Goal: Information Seeking & Learning: Learn about a topic

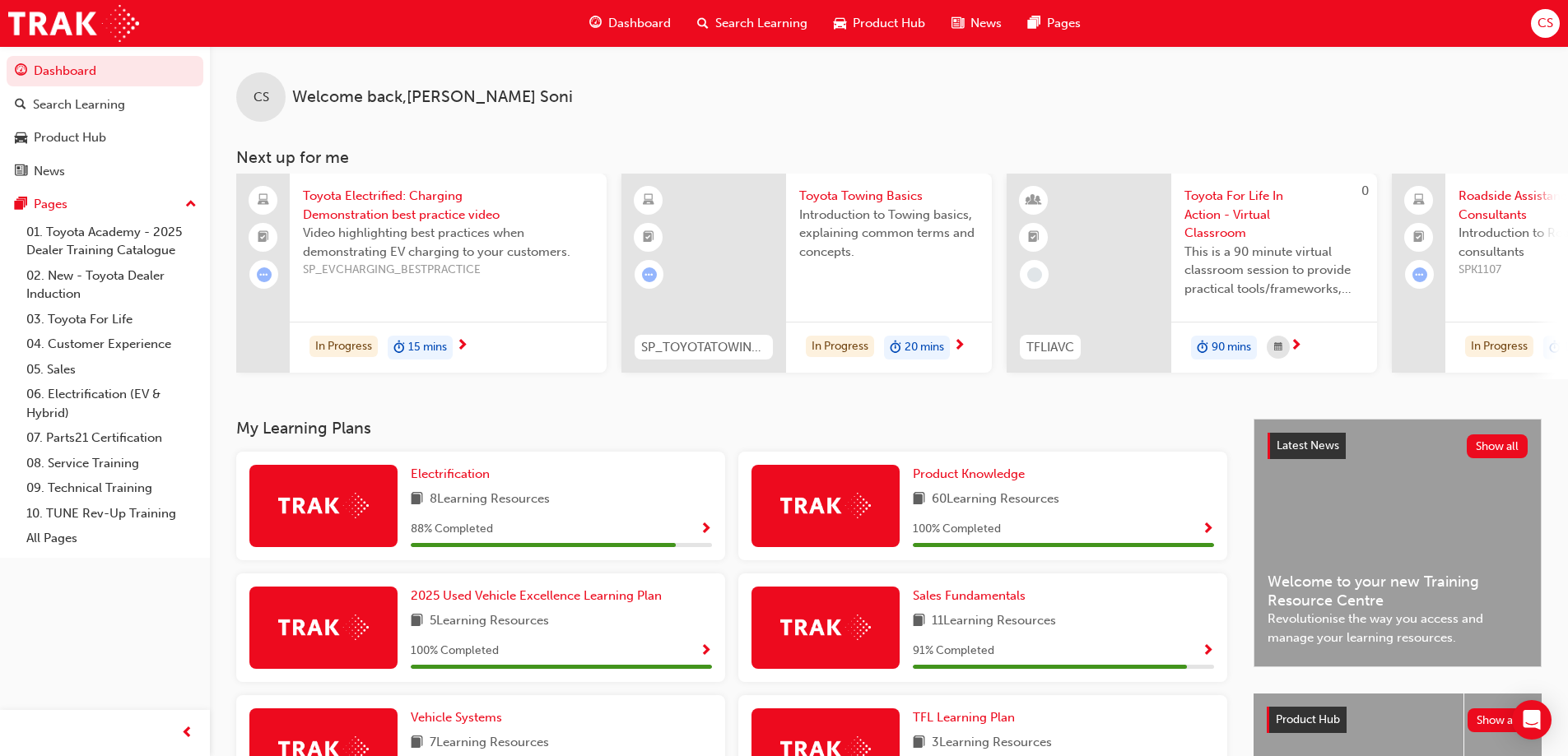
click at [512, 539] on div "88 % Completed" at bounding box center [562, 529] width 302 height 21
click at [461, 525] on div "Electrification 8 Learning Resources 88 % Completed" at bounding box center [562, 506] width 302 height 82
click at [404, 507] on div "Electrification 8 Learning Resources 88 % Completed" at bounding box center [480, 506] width 489 height 109
click at [442, 500] on span "8 Learning Resources" at bounding box center [489, 500] width 120 height 21
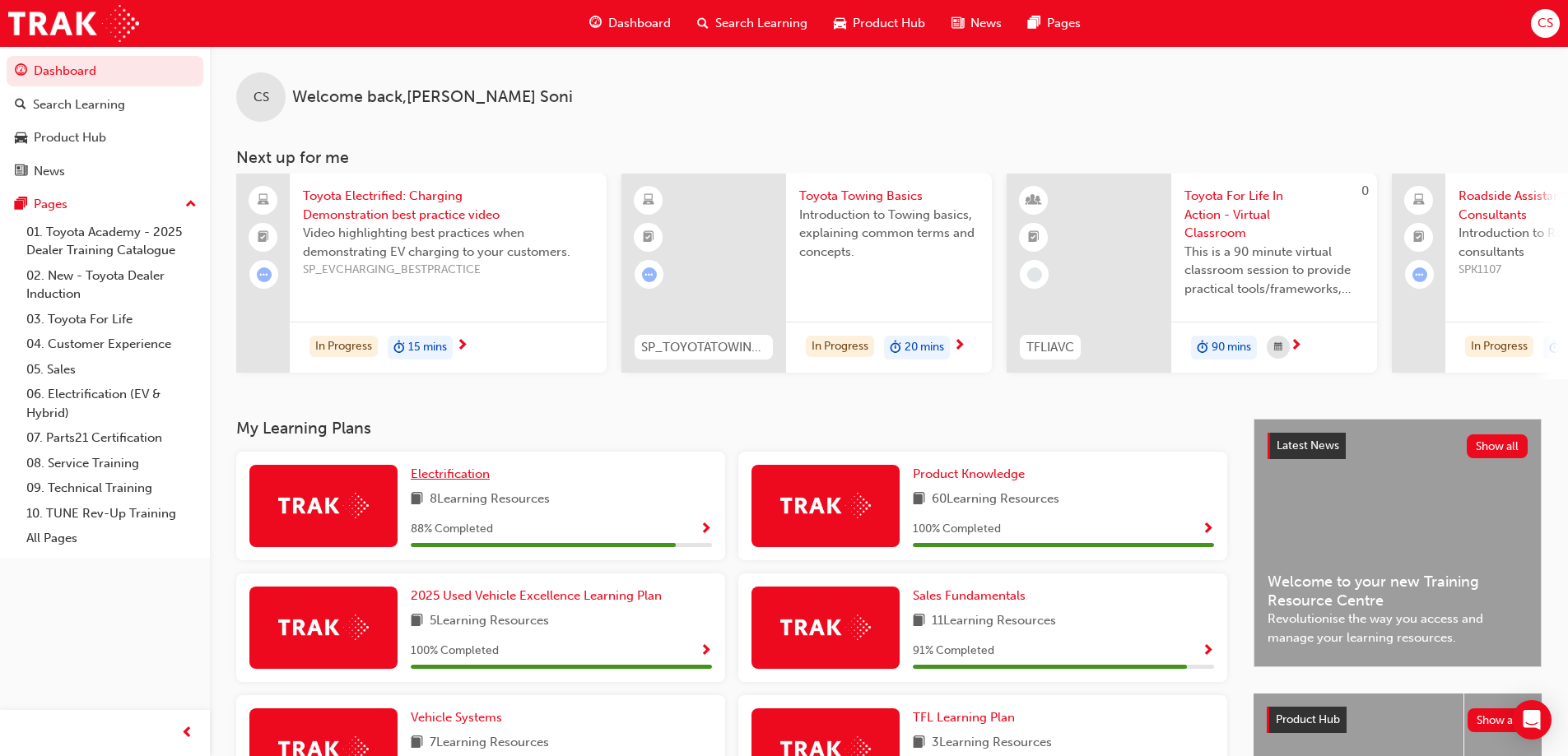
click at [445, 476] on span "Electrification" at bounding box center [451, 473] width 79 height 15
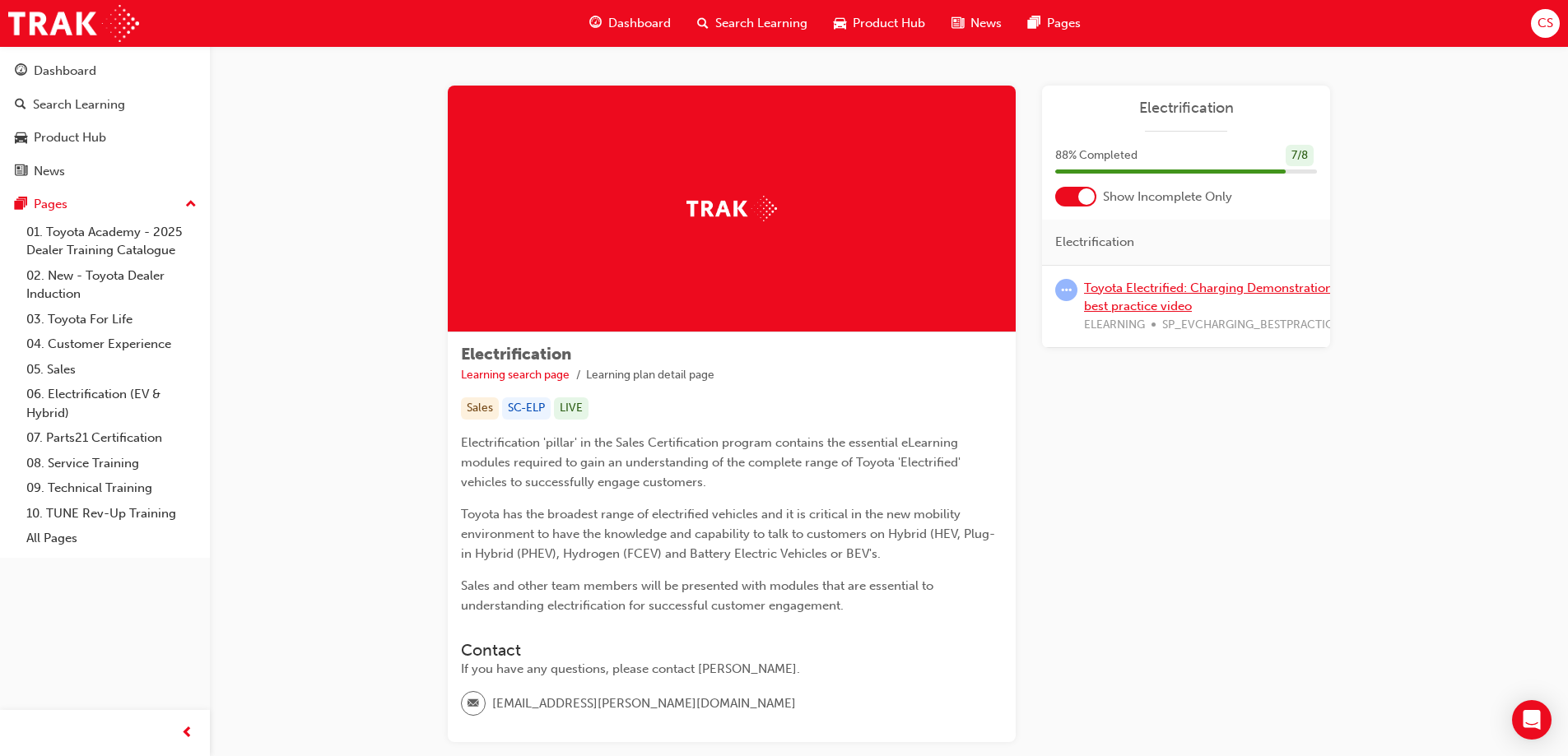
click at [1117, 294] on link "Toyota Electrified: Charging Demonstration best practice video" at bounding box center [1209, 298] width 249 height 34
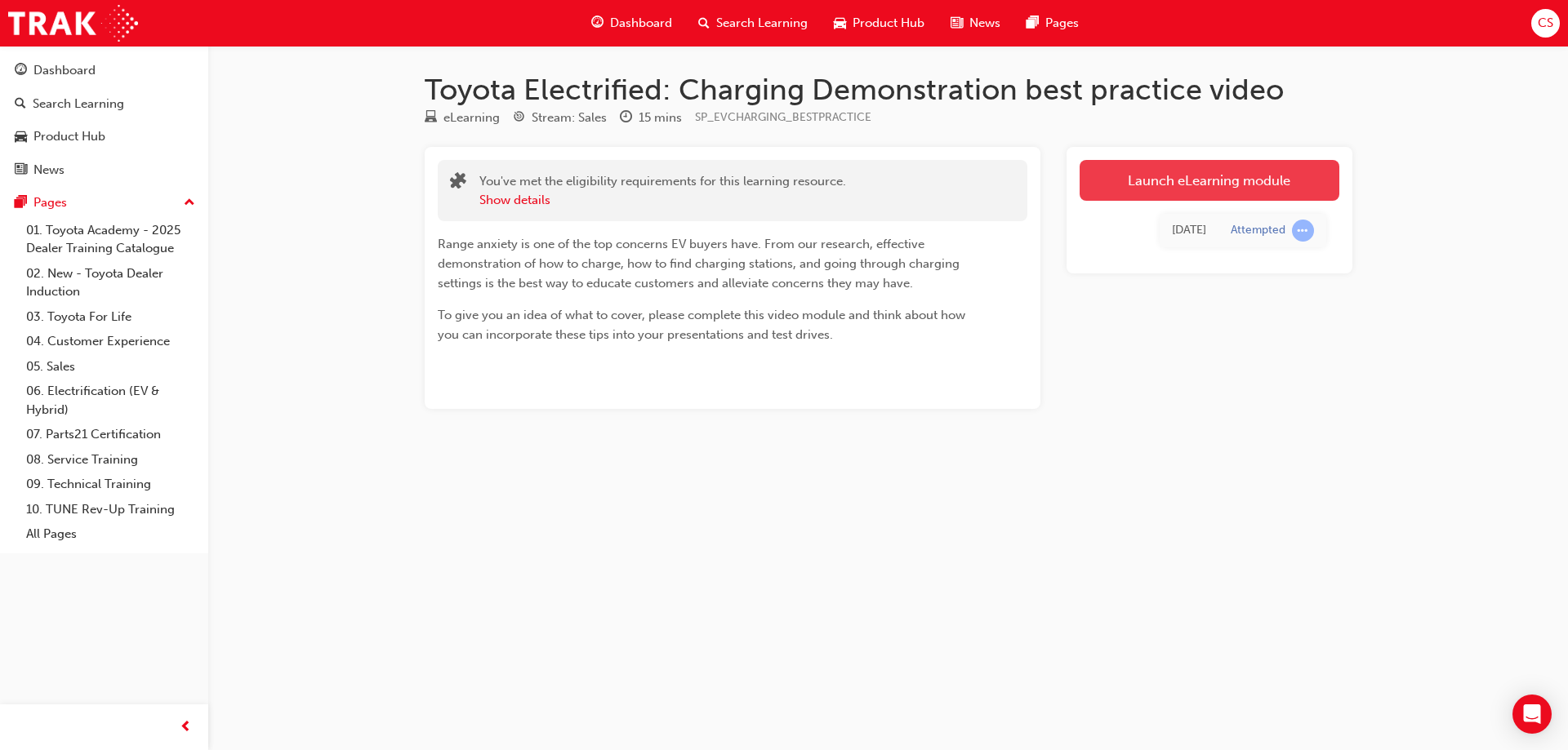
click at [1133, 185] on link "Launch eLearning module" at bounding box center [1210, 180] width 260 height 40
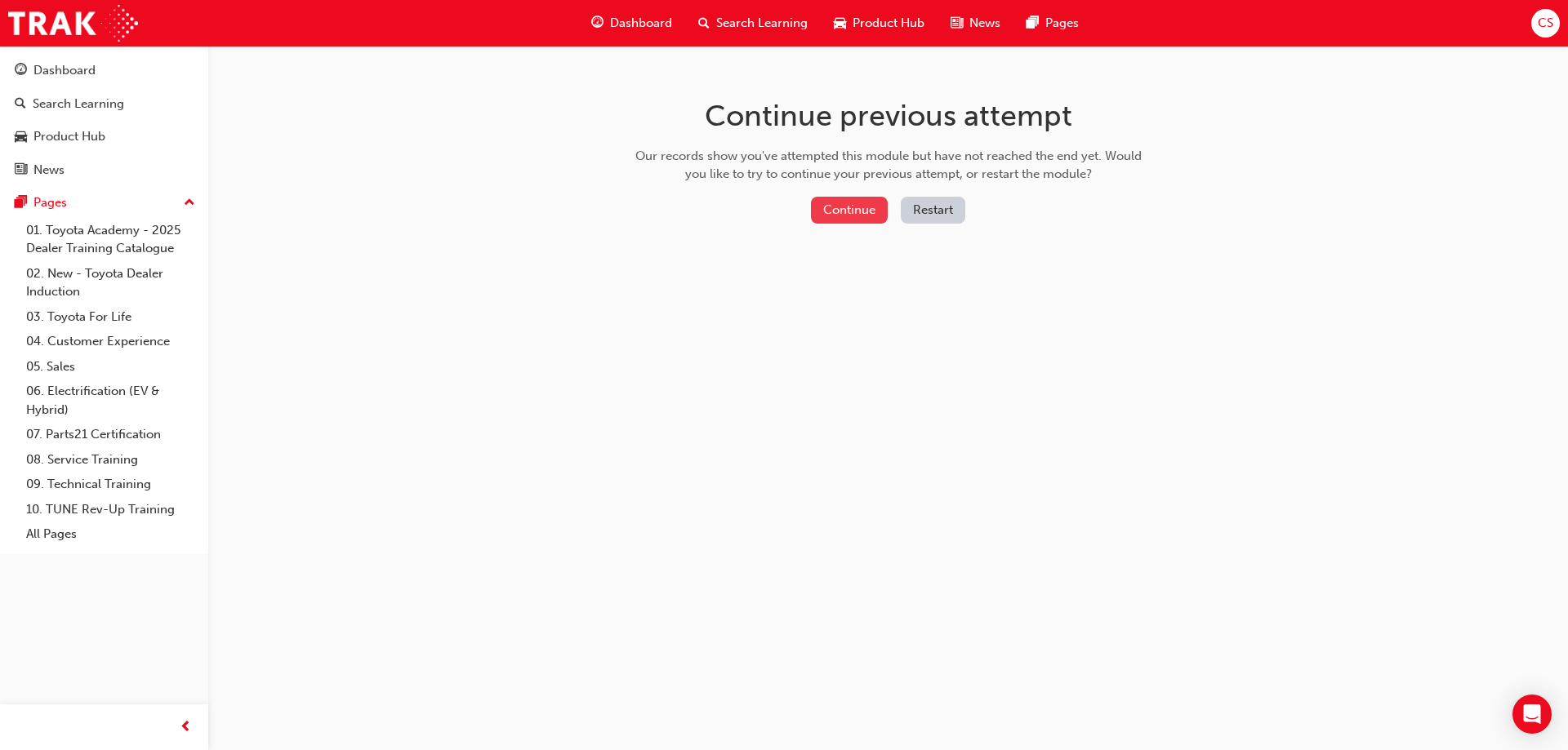
click at [861, 202] on button "Continue" at bounding box center [849, 210] width 77 height 27
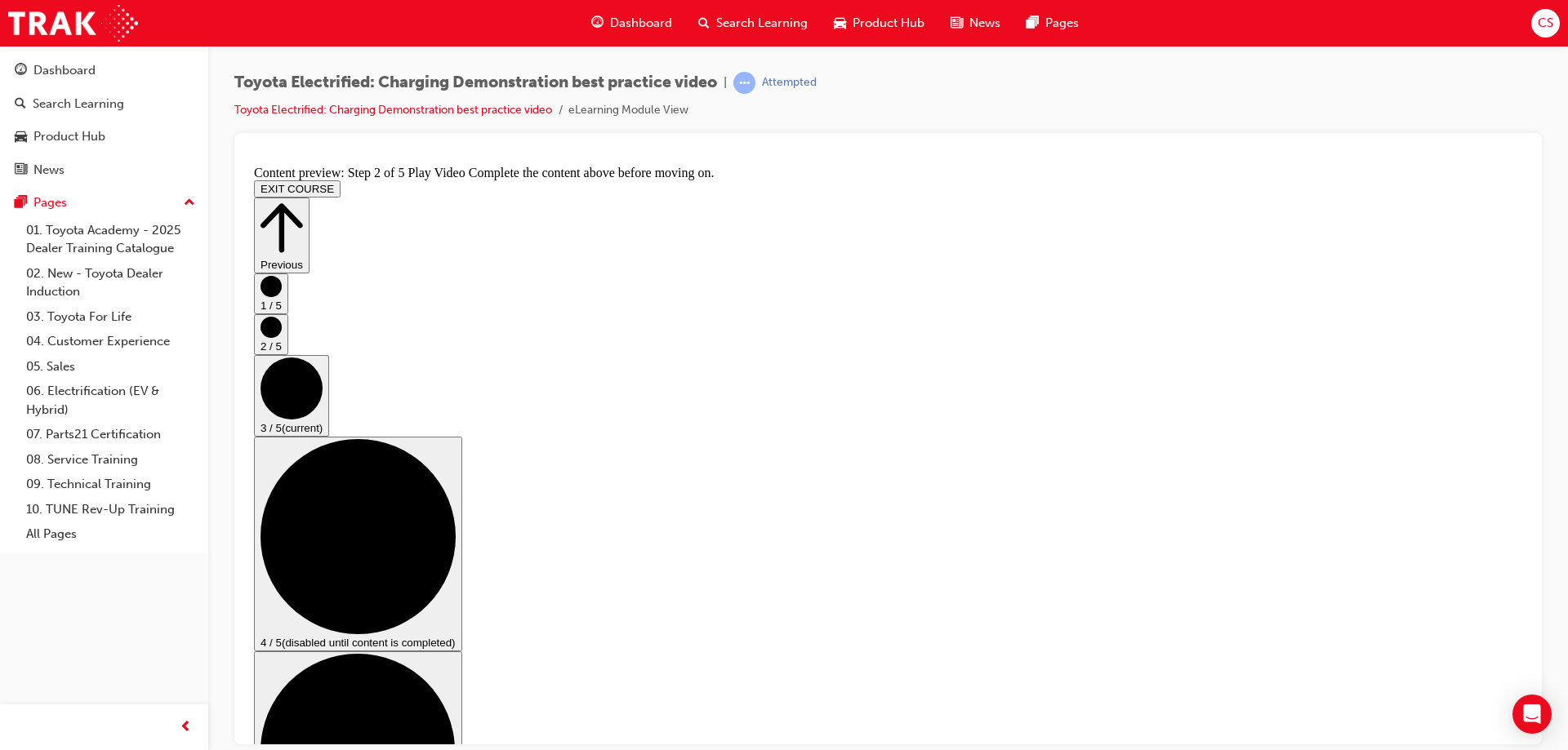
scroll to position [234, 0]
checkbox input "true"
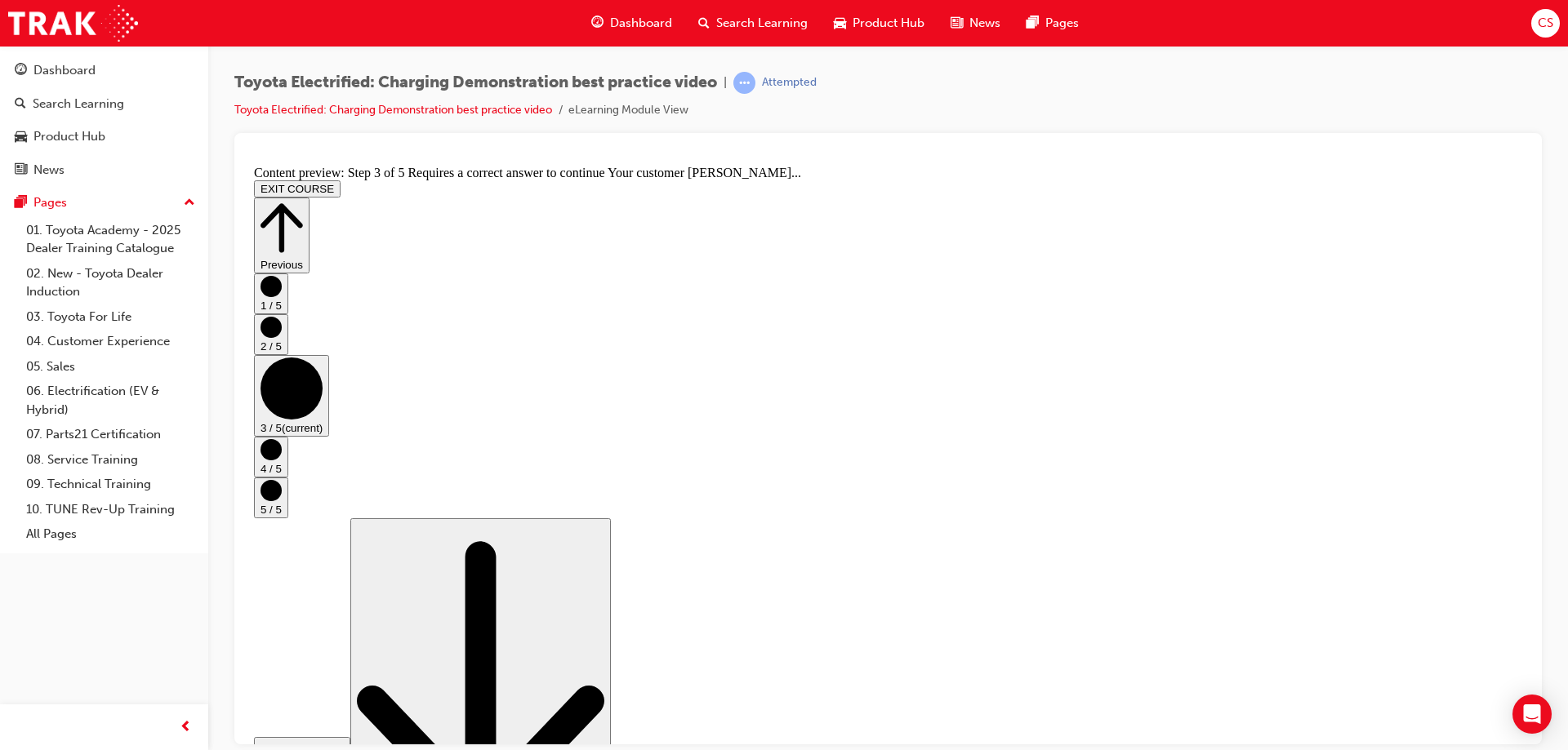
scroll to position [163, 0]
drag, startPoint x: 653, startPoint y: 394, endPoint x: 734, endPoint y: 484, distance: 121.1
checkbox input "true"
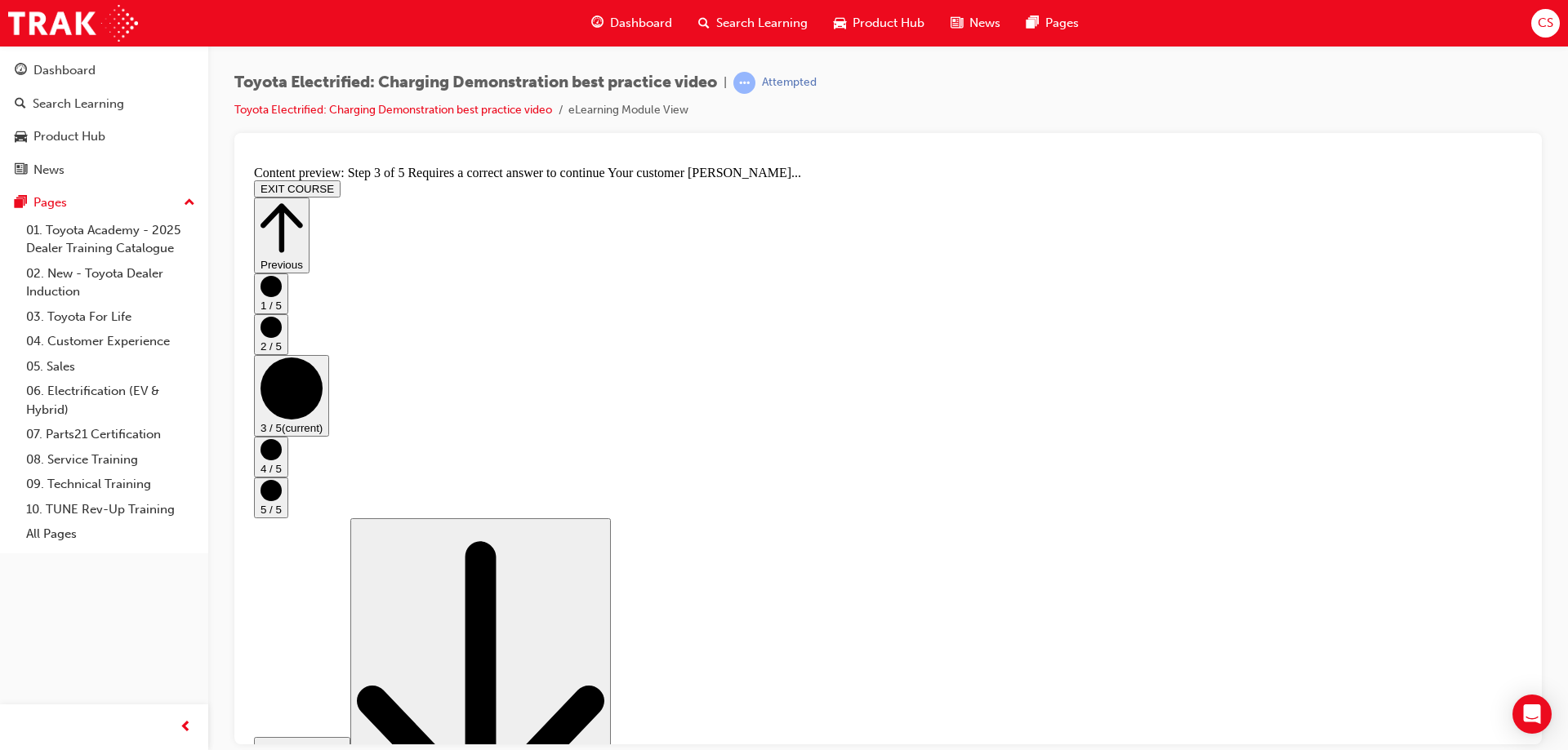
scroll to position [234, 0]
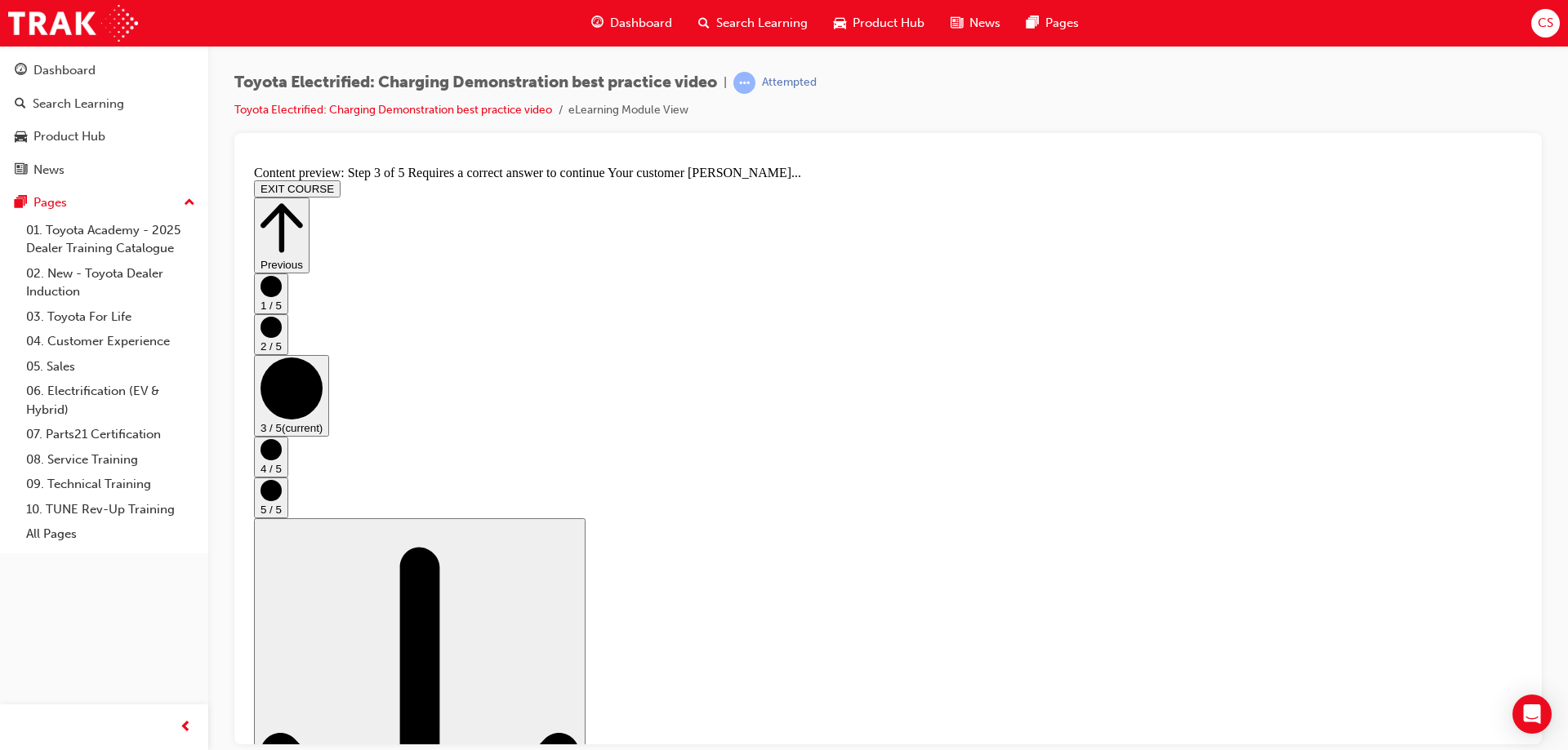
drag, startPoint x: 909, startPoint y: 623, endPoint x: 932, endPoint y: 625, distance: 23.1
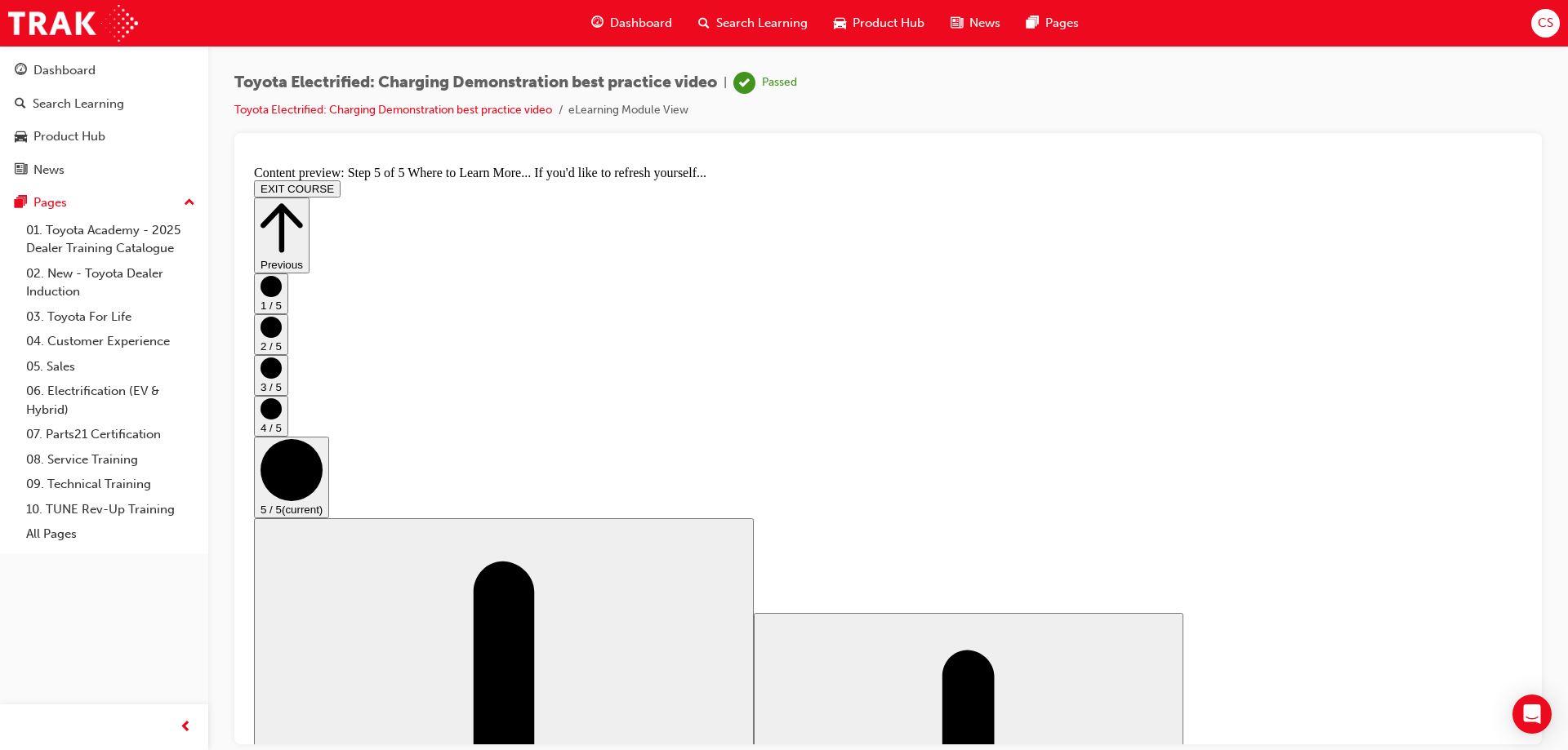
scroll to position [165, 0]
click at [341, 180] on button "EXIT COURSE" at bounding box center [297, 188] width 87 height 17
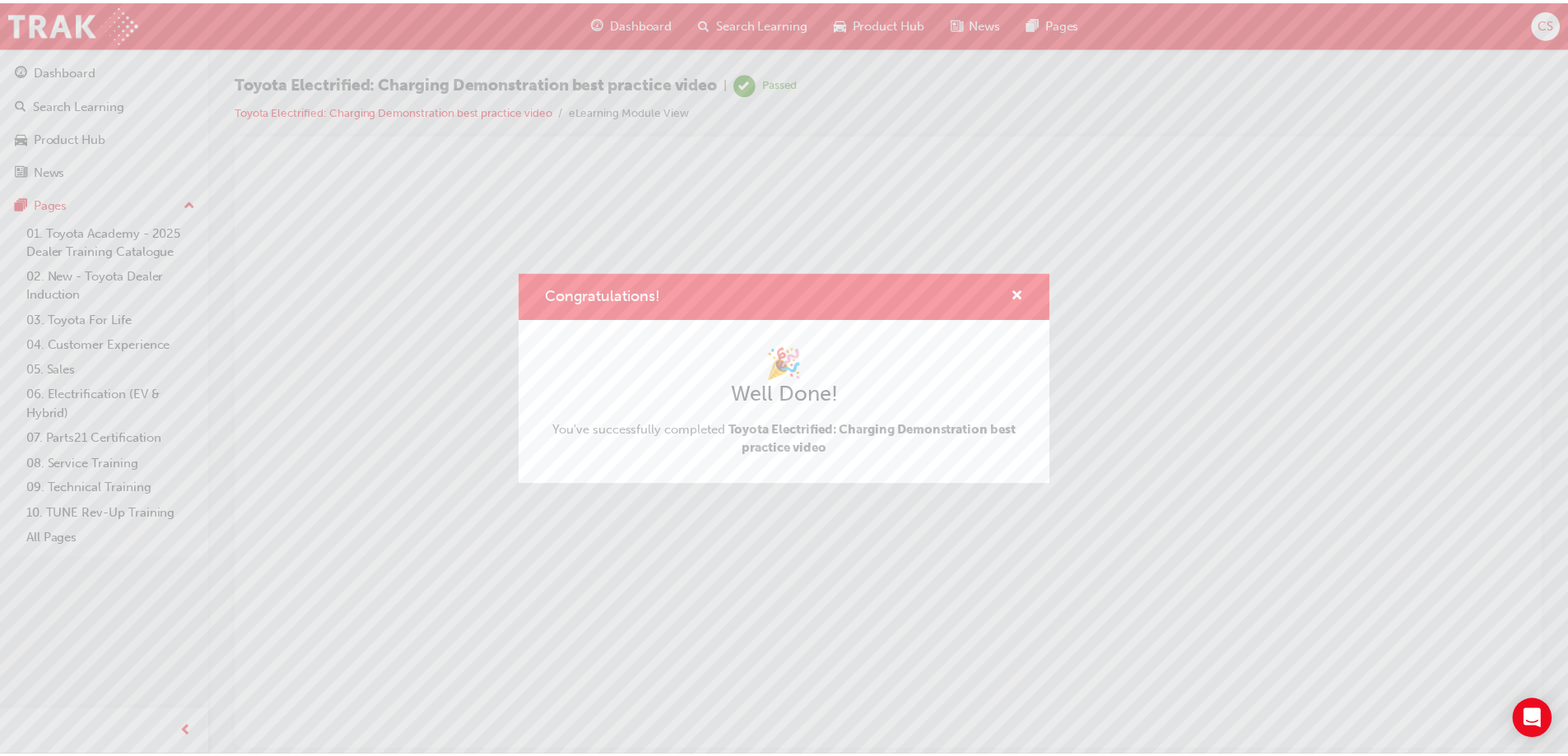
scroll to position [0, 0]
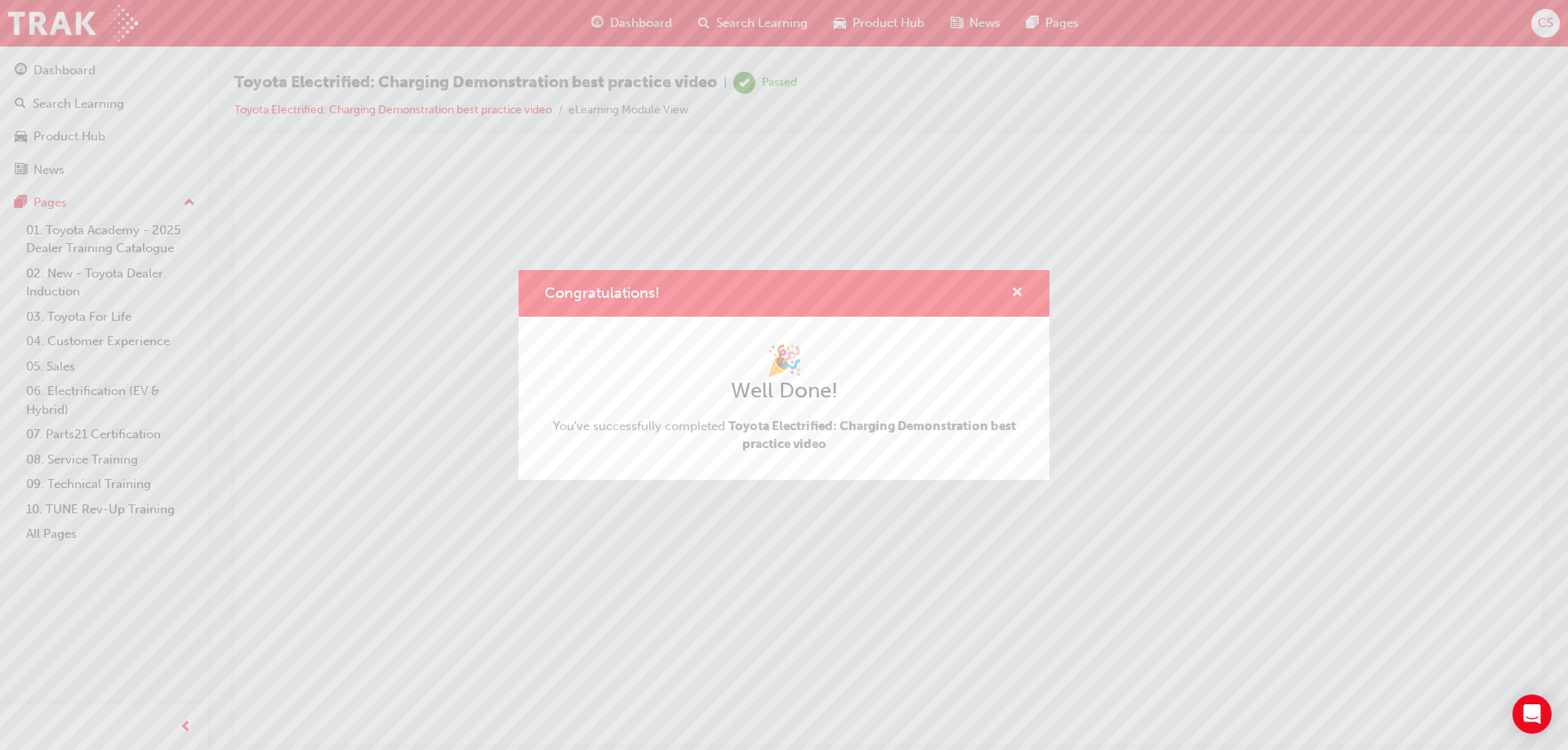
click at [1019, 290] on span "cross-icon" at bounding box center [1017, 293] width 12 height 15
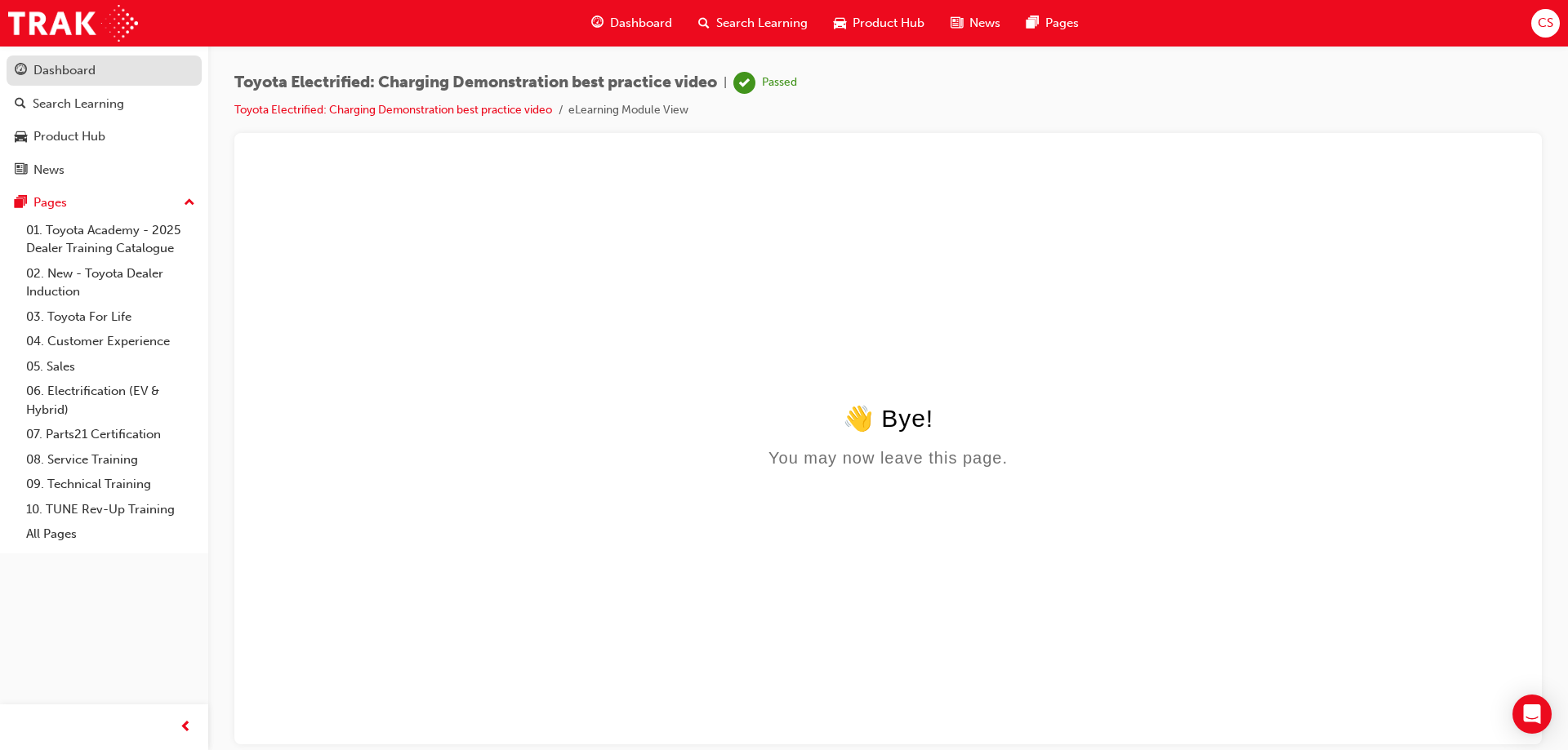
click at [49, 77] on div "Dashboard" at bounding box center [64, 70] width 62 height 19
